Goal: Task Accomplishment & Management: Use online tool/utility

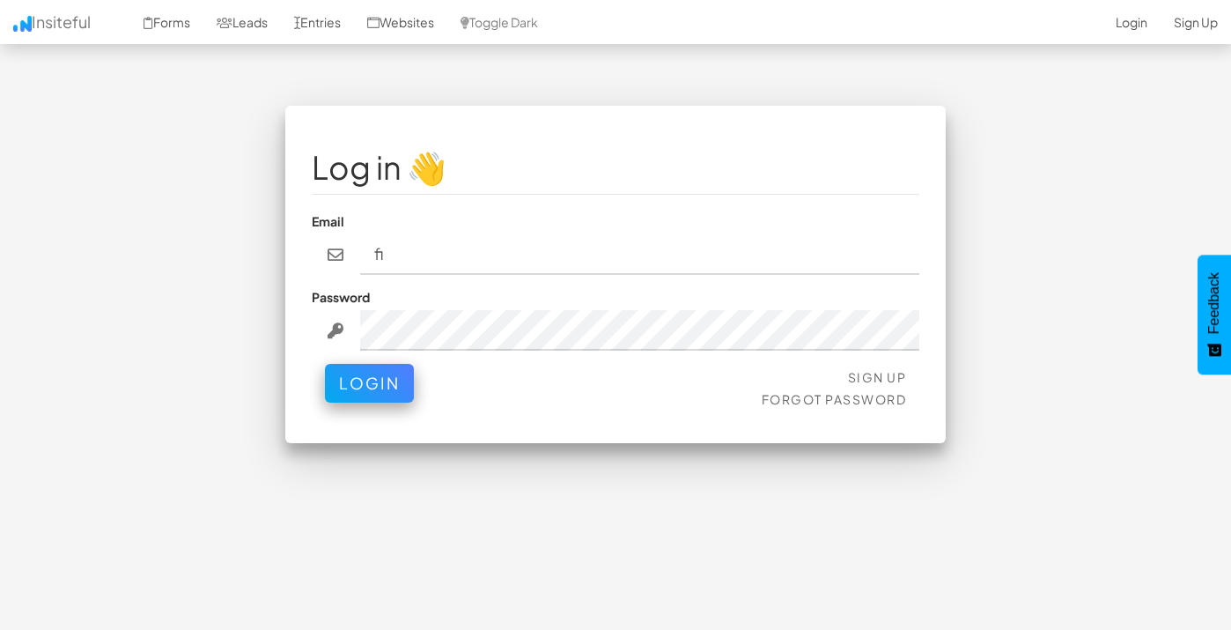
type input "f"
click at [412, 299] on div "Password" at bounding box center [616, 319] width 608 height 63
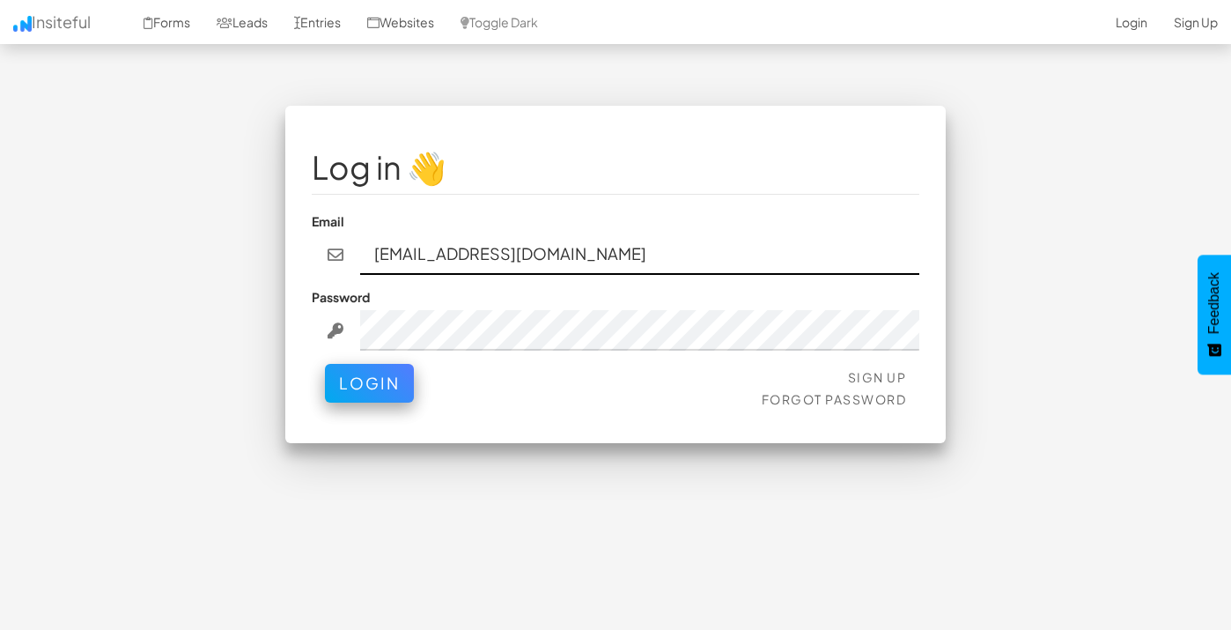
click at [457, 262] on input "hey@fitskin.com" at bounding box center [640, 254] width 560 height 41
type input "hey@fitskinstudio.com"
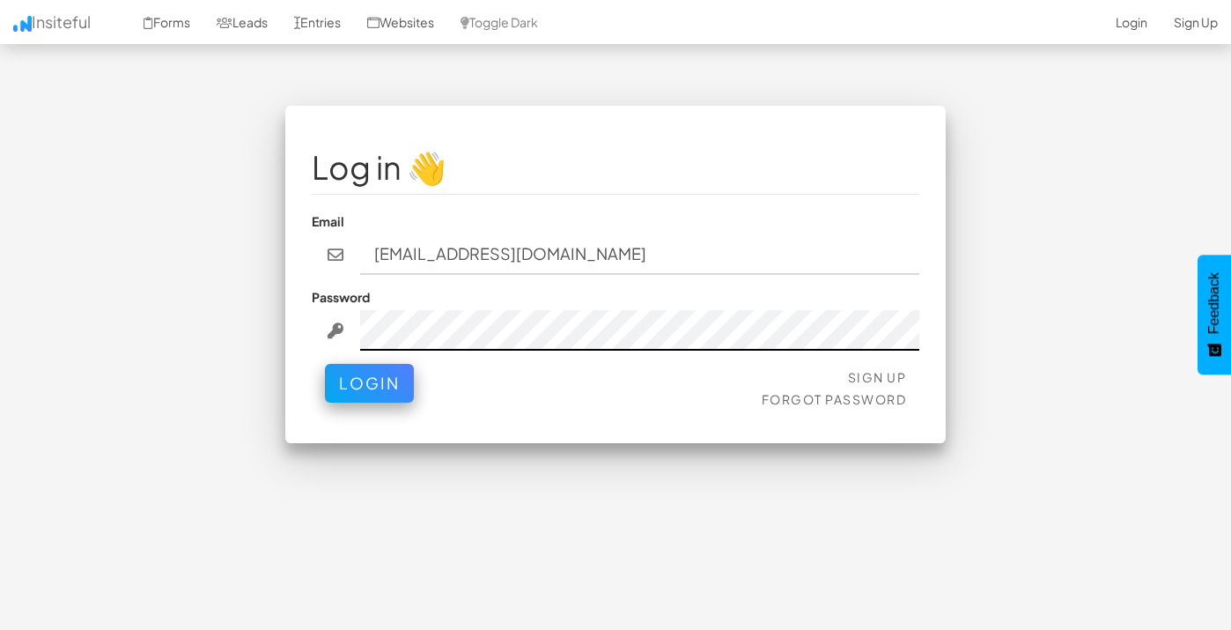
click at [325, 364] on button "Login" at bounding box center [369, 383] width 89 height 39
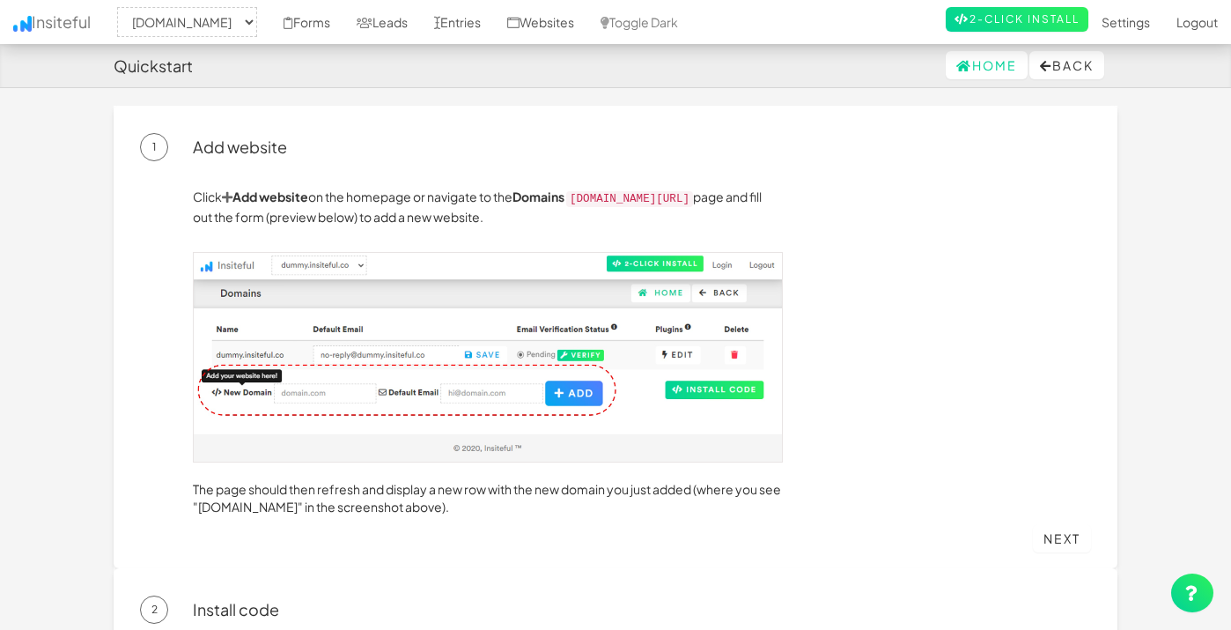
select select "2410"
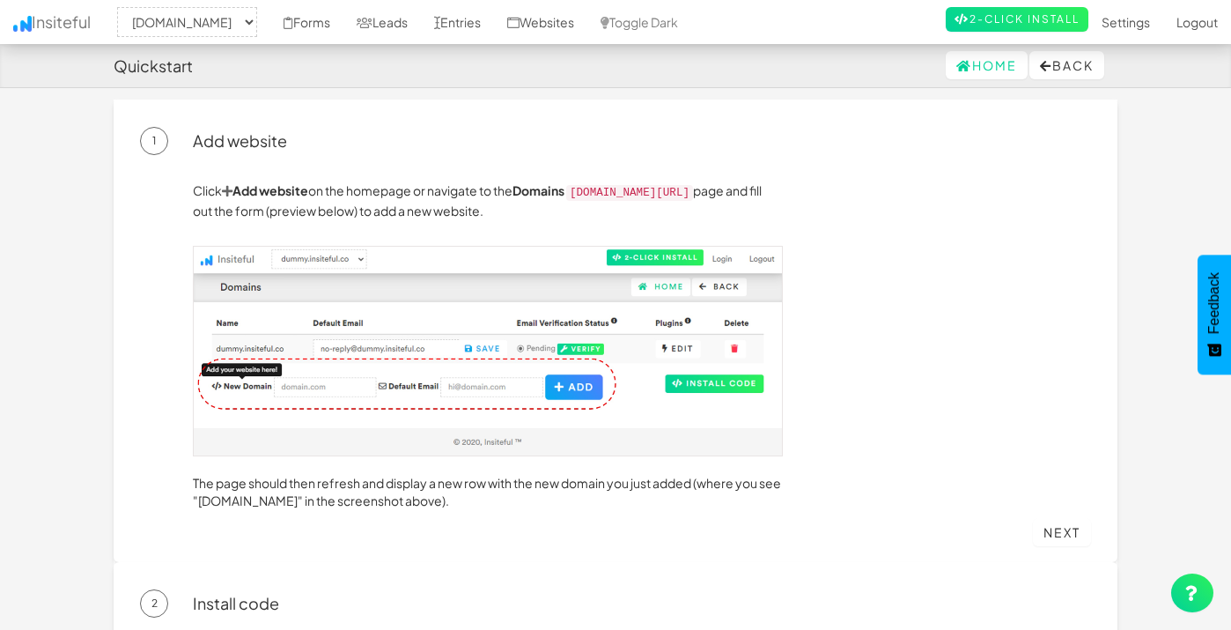
scroll to position [7, 0]
click at [418, 16] on link "Leads" at bounding box center [381, 22] width 77 height 44
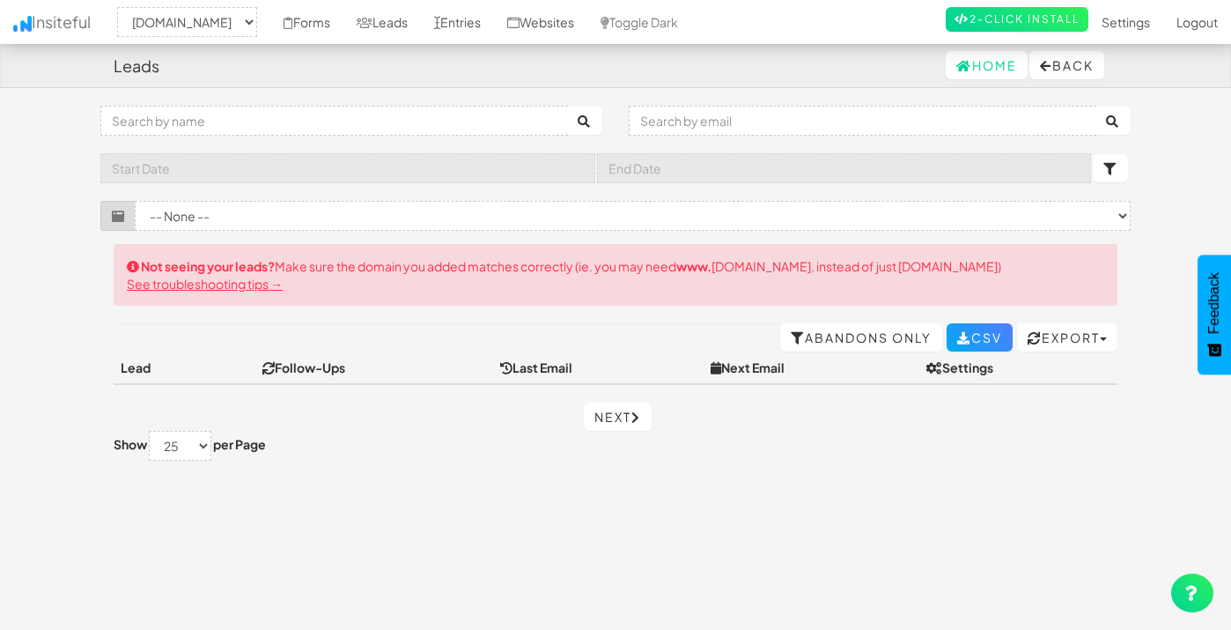
select select "2410"
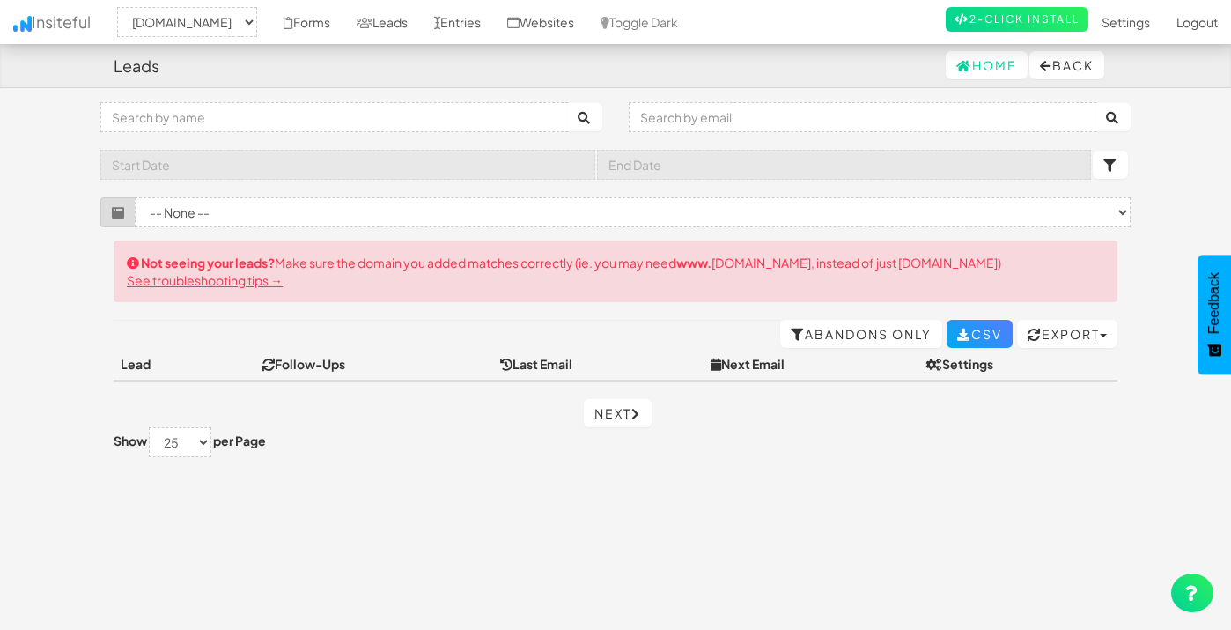
click at [235, 232] on div "Toggle navigation Insiteful -- None -- www.fitskinstudio.com Forms Leads Entrie…" at bounding box center [615, 171] width 1030 height 138
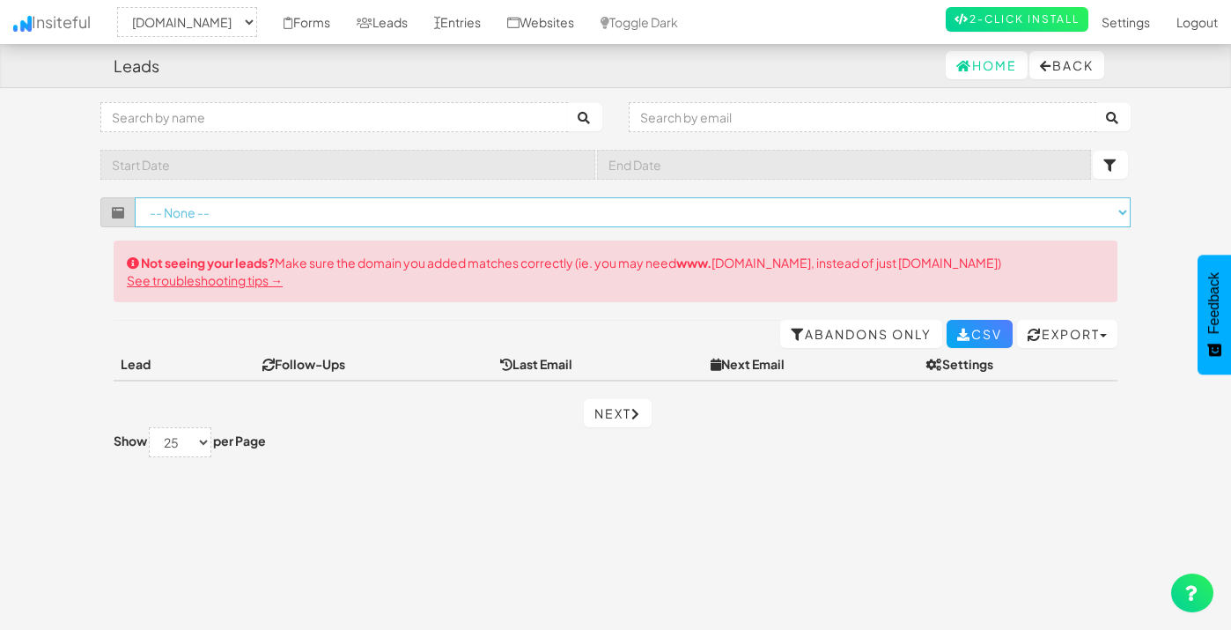
click at [232, 221] on select "-- None -- (www.fitskinstudio.com/book-now#yui_3_17_2_1_1757392995269_209) (www…" at bounding box center [633, 212] width 996 height 30
select select "f68bfb0c5e9dff7.36040720"
click at [135, 197] on select "-- None -- (www.fitskinstudio.com/book-now#yui_3_17_2_1_1757392995269_209) (www…" at bounding box center [633, 212] width 996 height 30
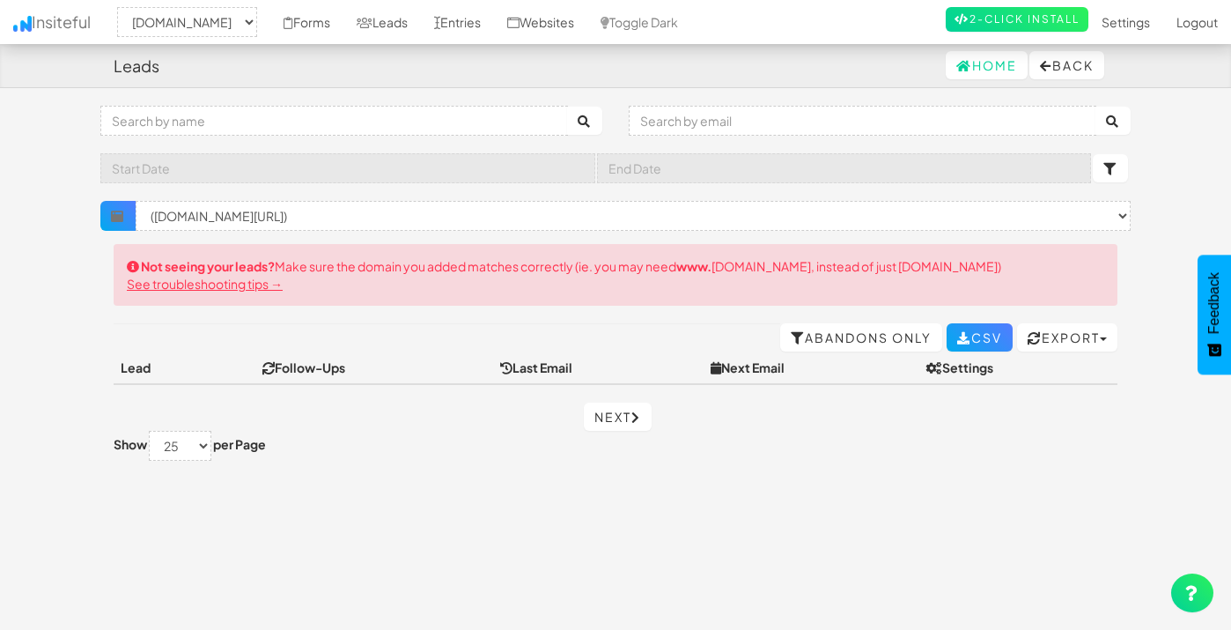
select select "2410"
click at [251, 219] on select "× Clear Filter ([DOMAIN_NAME][URL]) ([DOMAIN_NAME][URL])" at bounding box center [633, 216] width 995 height 30
select select "f68bafa1fb67ee9.43054806"
click at [136, 201] on select "× Clear Filter (www.fitskinstudio.com/book-now#yui_3_17_2_1_1757392995269_209) …" at bounding box center [633, 216] width 995 height 30
select select "2410"
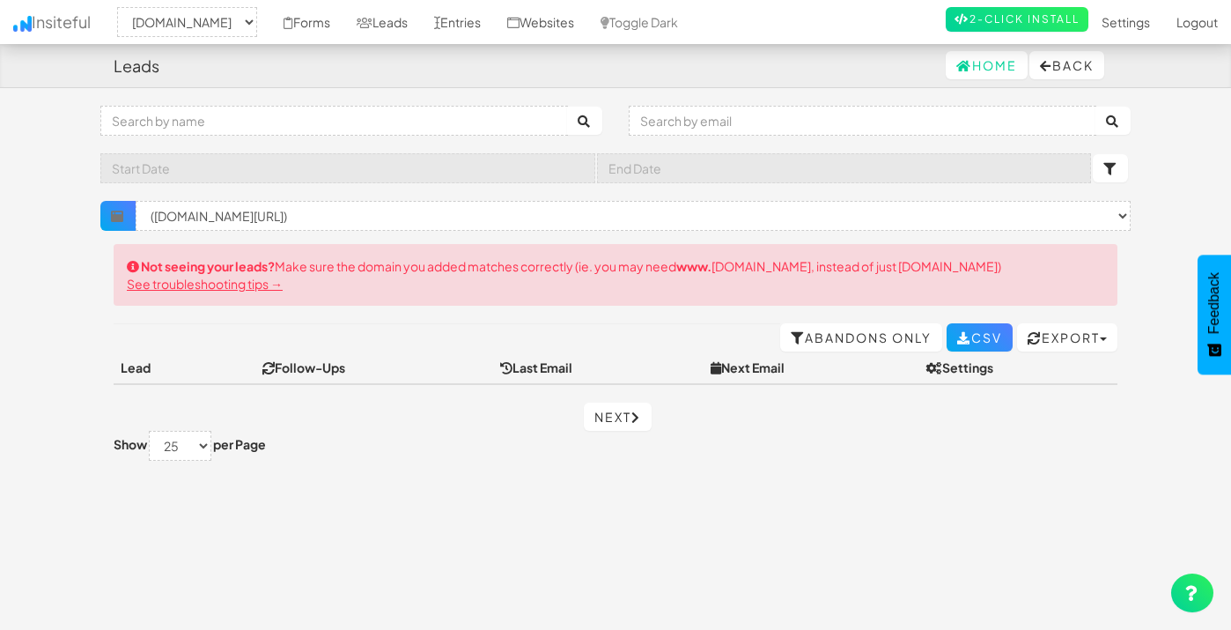
select select "f68bafa1fb67ee9.43054806"
click at [68, 30] on link "Insiteful" at bounding box center [52, 22] width 104 height 44
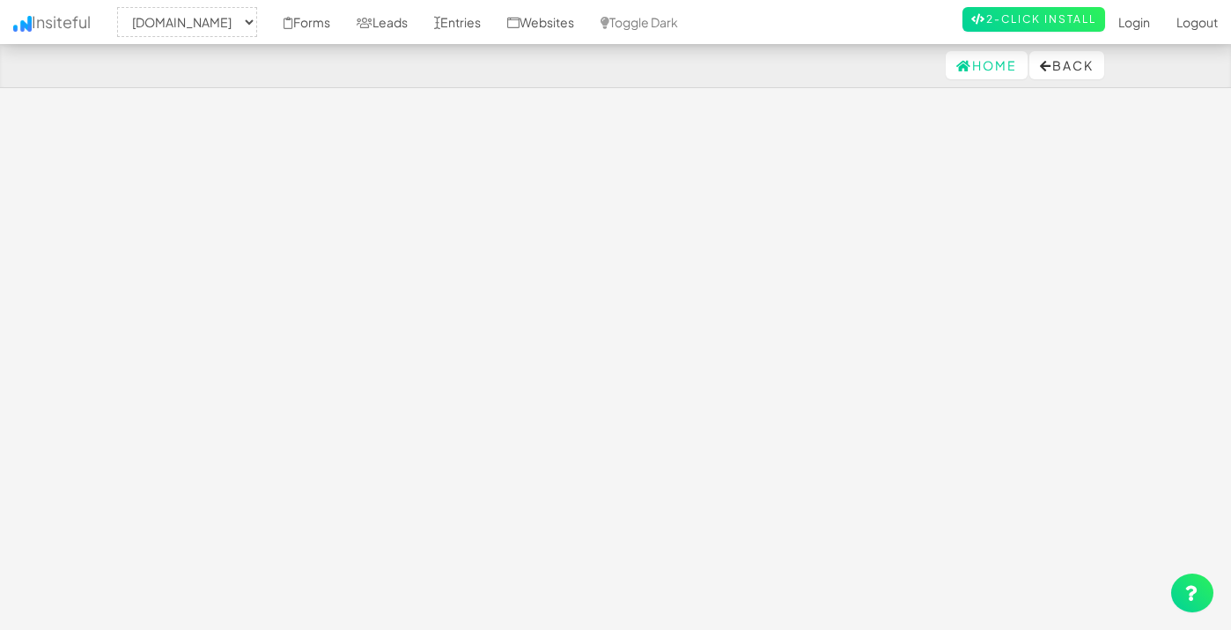
select select "2410"
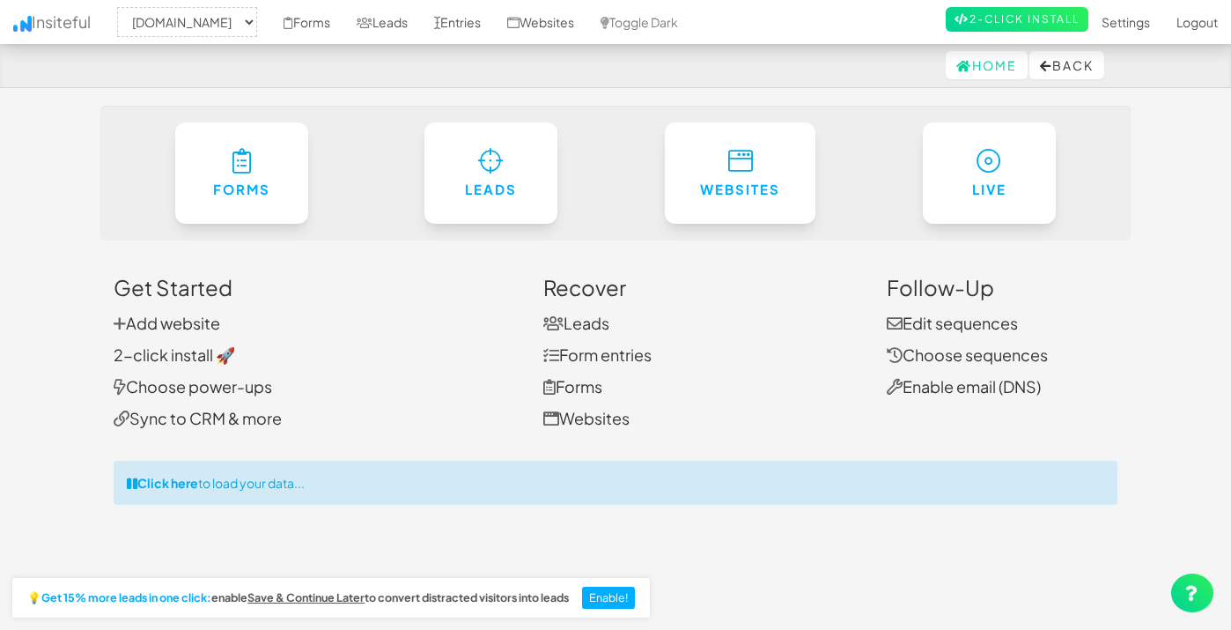
select select "2410"
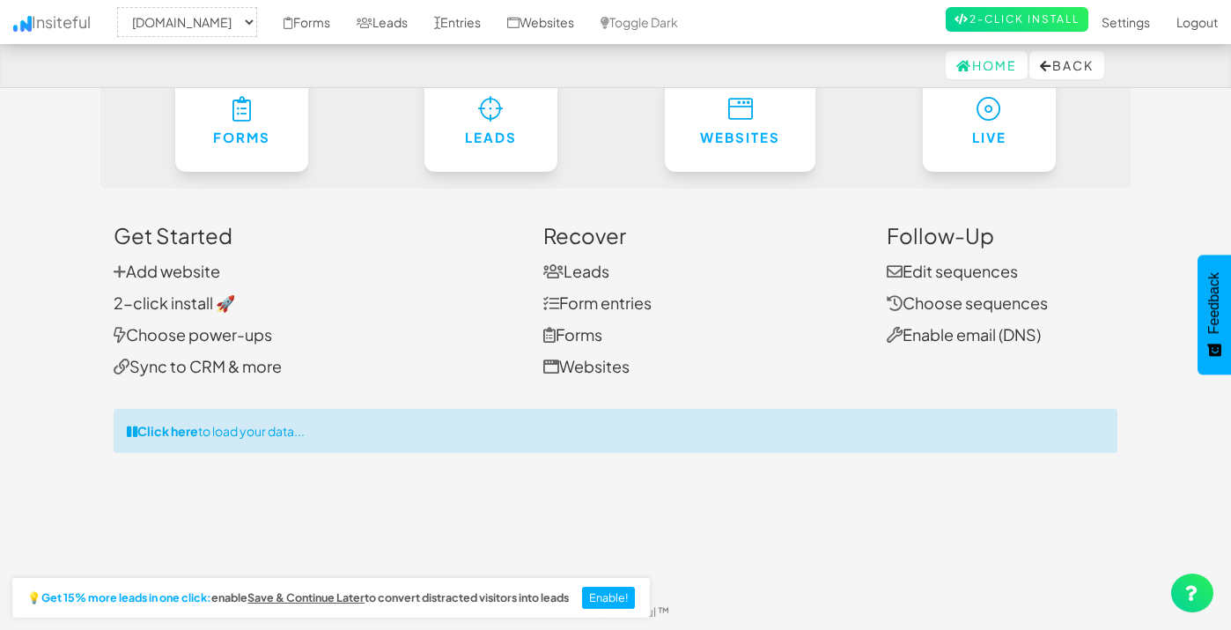
scroll to position [55, 0]
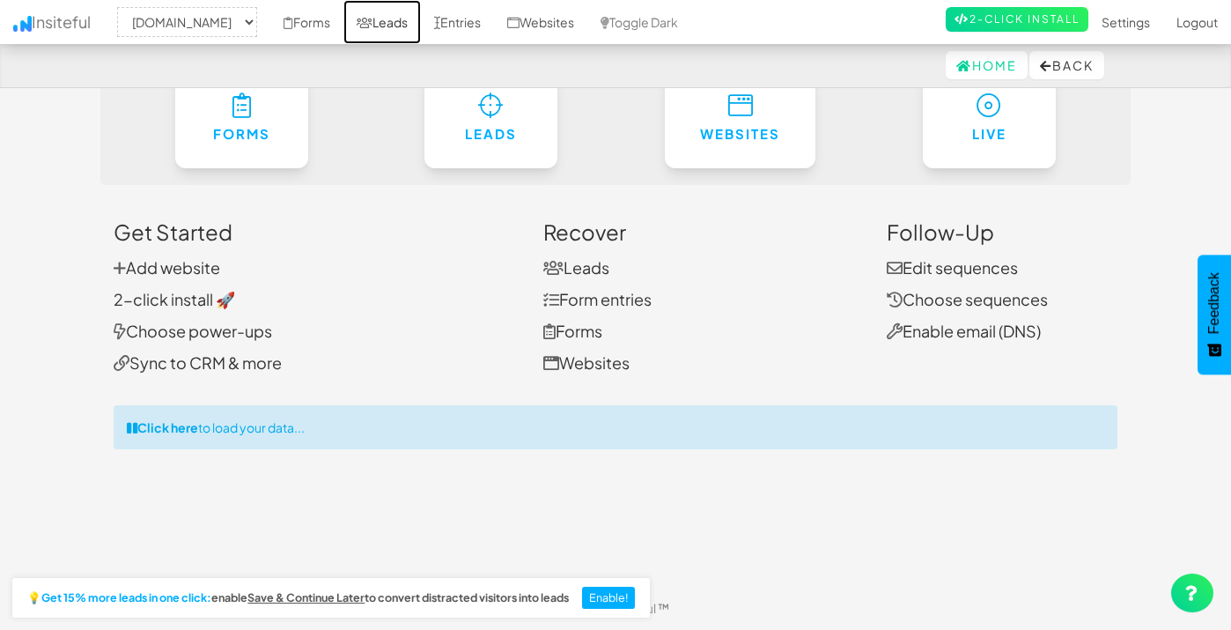
click at [372, 23] on icon at bounding box center [365, 23] width 16 height 12
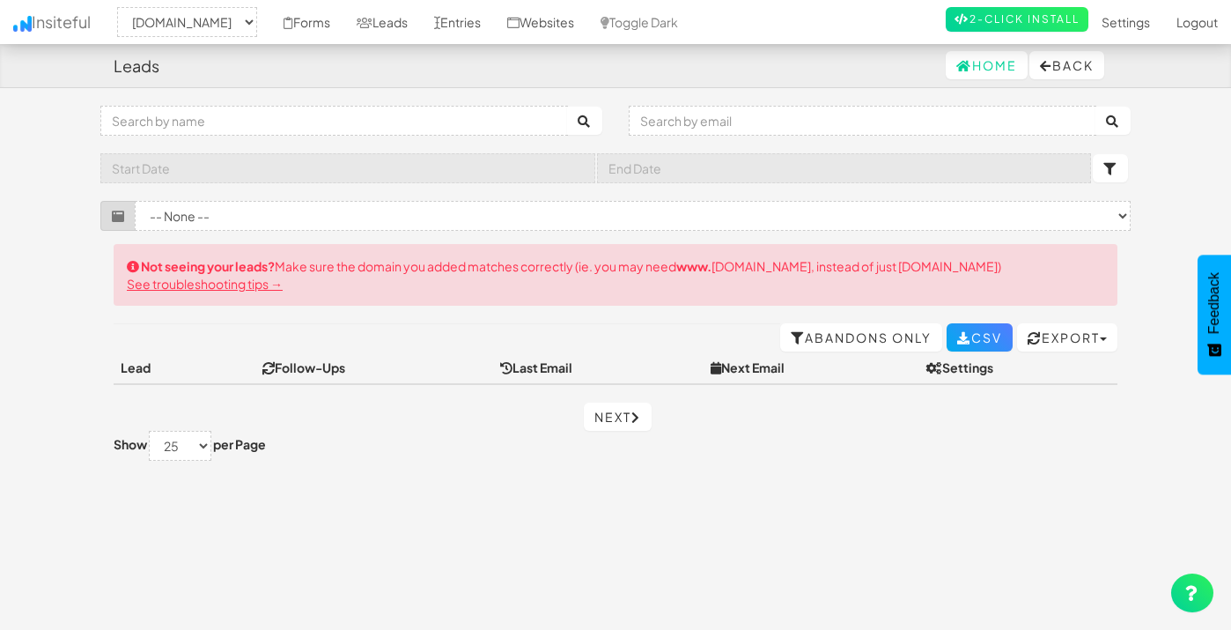
select select "2410"
click at [281, 212] on select "-- None -- ([DOMAIN_NAME][URL]) ([DOMAIN_NAME][URL])" at bounding box center [633, 216] width 996 height 30
select select "f68bafa1fb67ee9.43054806"
click at [135, 201] on select "-- None -- ([DOMAIN_NAME][URL]) ([DOMAIN_NAME][URL])" at bounding box center [633, 216] width 996 height 30
select select "2410"
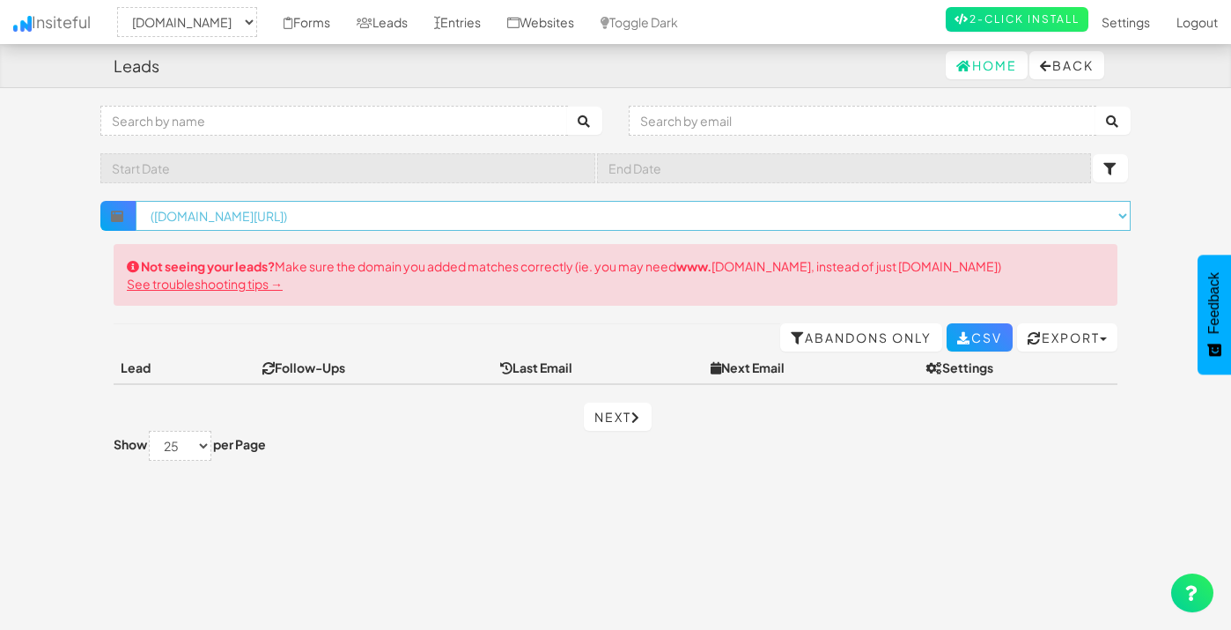
click at [271, 214] on select "× Clear Filter (www.fitskinstudio.com/book-now#yui_3_17_2_1_1757392995269_209) …" at bounding box center [633, 216] width 995 height 30
select select "f68bfb0c5e9dff7.36040720"
click at [136, 201] on select "× Clear Filter (www.fitskinstudio.com/book-now#yui_3_17_2_1_1757392995269_209) …" at bounding box center [633, 216] width 995 height 30
select select "2410"
select select "f68bfb0c5e9dff7.36040720"
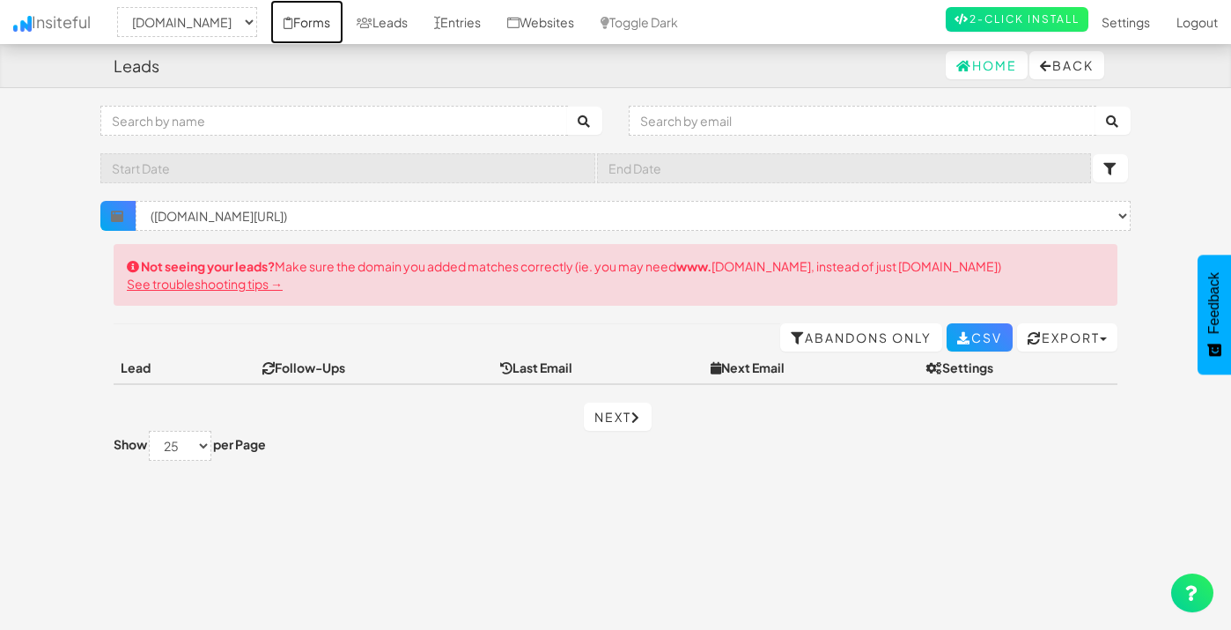
click at [343, 13] on link "Forms" at bounding box center [306, 22] width 73 height 44
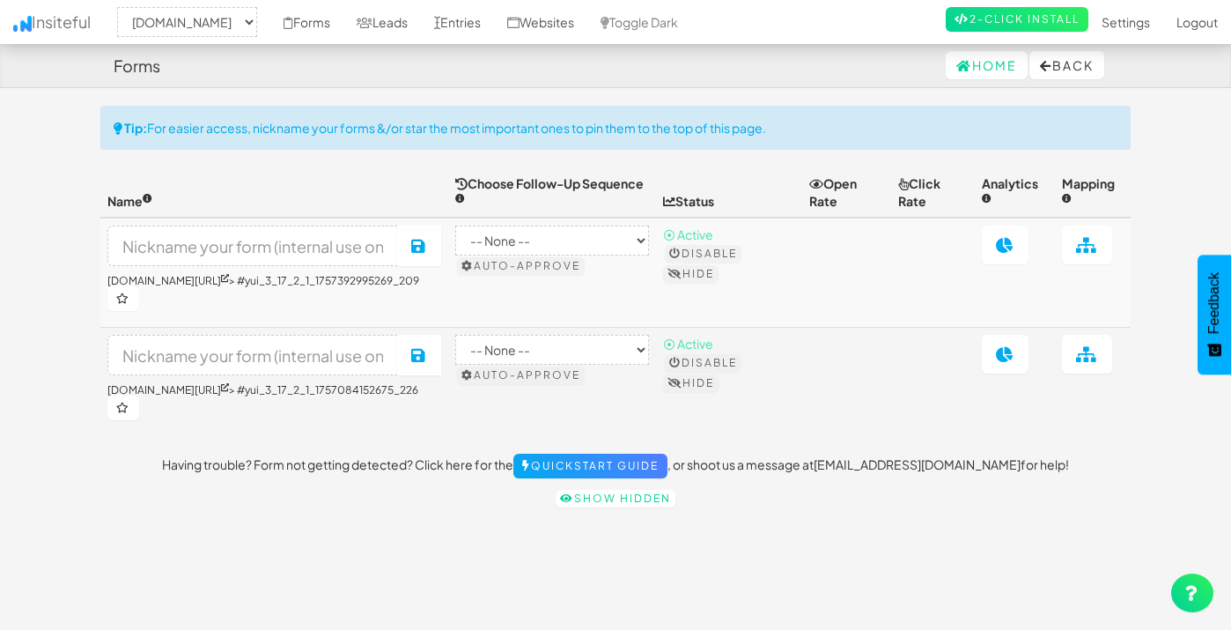
select select "2410"
